Goal: Transaction & Acquisition: Purchase product/service

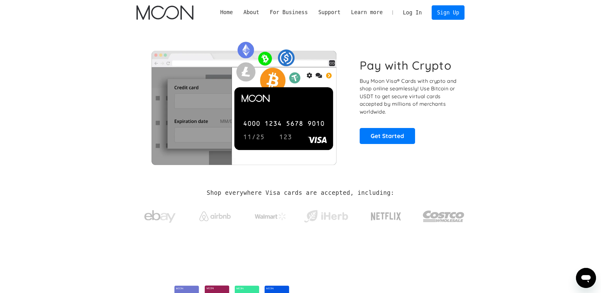
click at [416, 14] on link "Log In" at bounding box center [412, 13] width 29 height 14
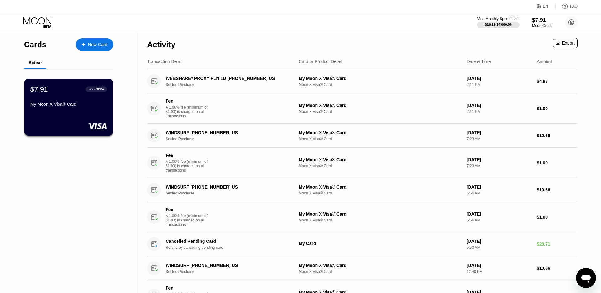
click at [86, 109] on div "My Moon X Visa® Card" at bounding box center [68, 105] width 77 height 8
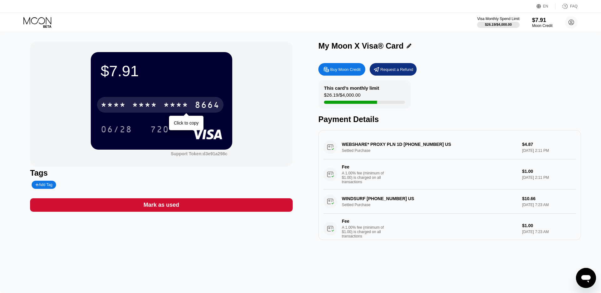
click at [179, 105] on div "* * * *" at bounding box center [176, 106] width 25 height 10
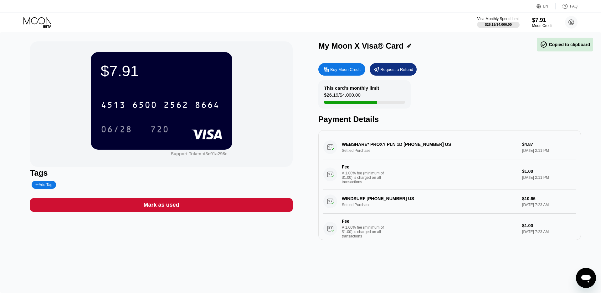
click at [339, 65] on div "Buy Moon Credit" at bounding box center [342, 69] width 47 height 13
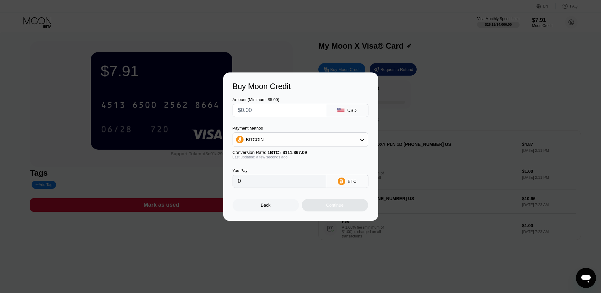
click at [292, 113] on input "text" at bounding box center [279, 110] width 83 height 13
type input "$5"
type input "0.00004470"
type input "0"
type input "$6"
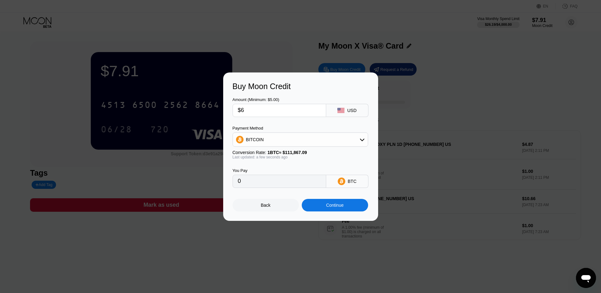
type input "0.00005364"
type input "$6"
click at [331, 203] on div "Continue" at bounding box center [335, 204] width 18 height 5
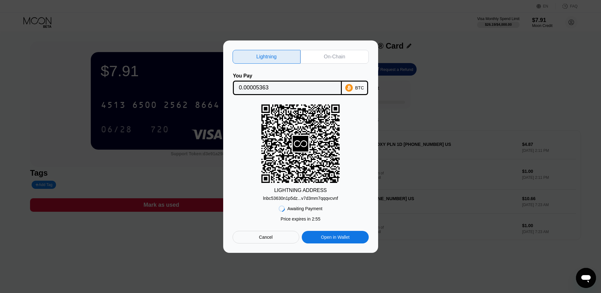
click at [292, 197] on div "lnbc53630n1p5dz...v7d3mm7qqqvcvnf" at bounding box center [300, 197] width 75 height 5
click at [307, 198] on div "lnbc53630n1p5dz...v7d3mm7qqqvcvnf" at bounding box center [300, 197] width 75 height 5
click at [342, 237] on div "Open in Wallet" at bounding box center [335, 237] width 29 height 6
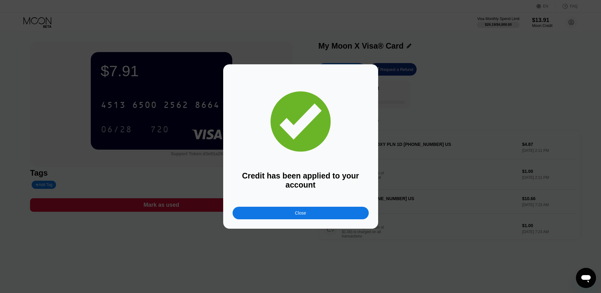
click at [301, 212] on div "Close" at bounding box center [300, 212] width 11 height 5
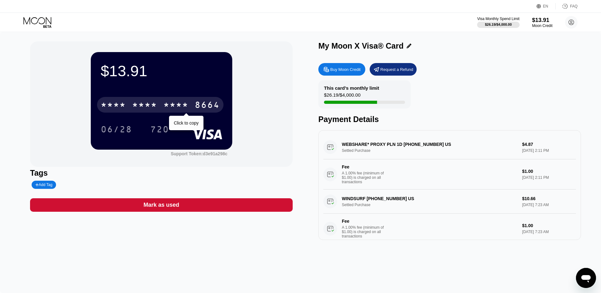
click at [163, 109] on div "* * * * * * * * * * * * 8664" at bounding box center [160, 105] width 127 height 16
